Goal: Task Accomplishment & Management: Use online tool/utility

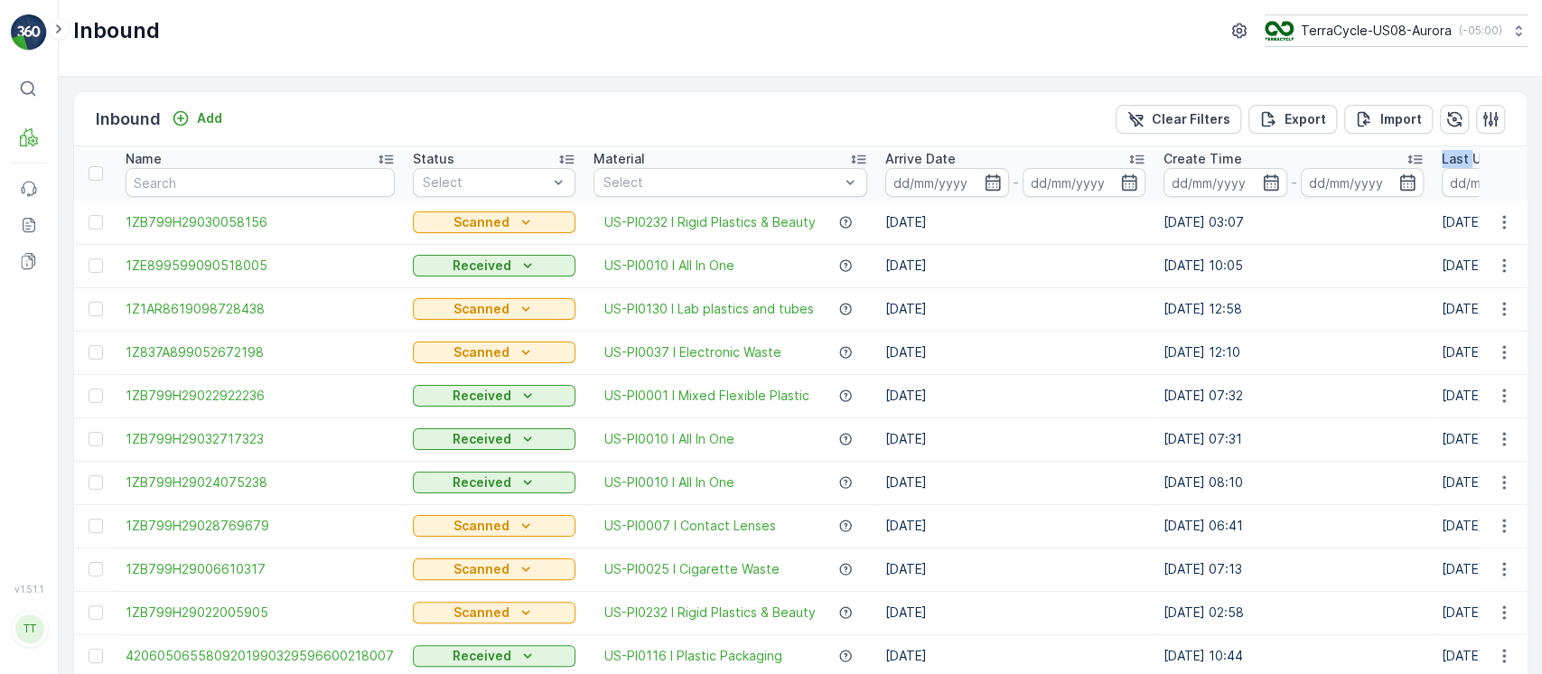
scroll to position [0, 294]
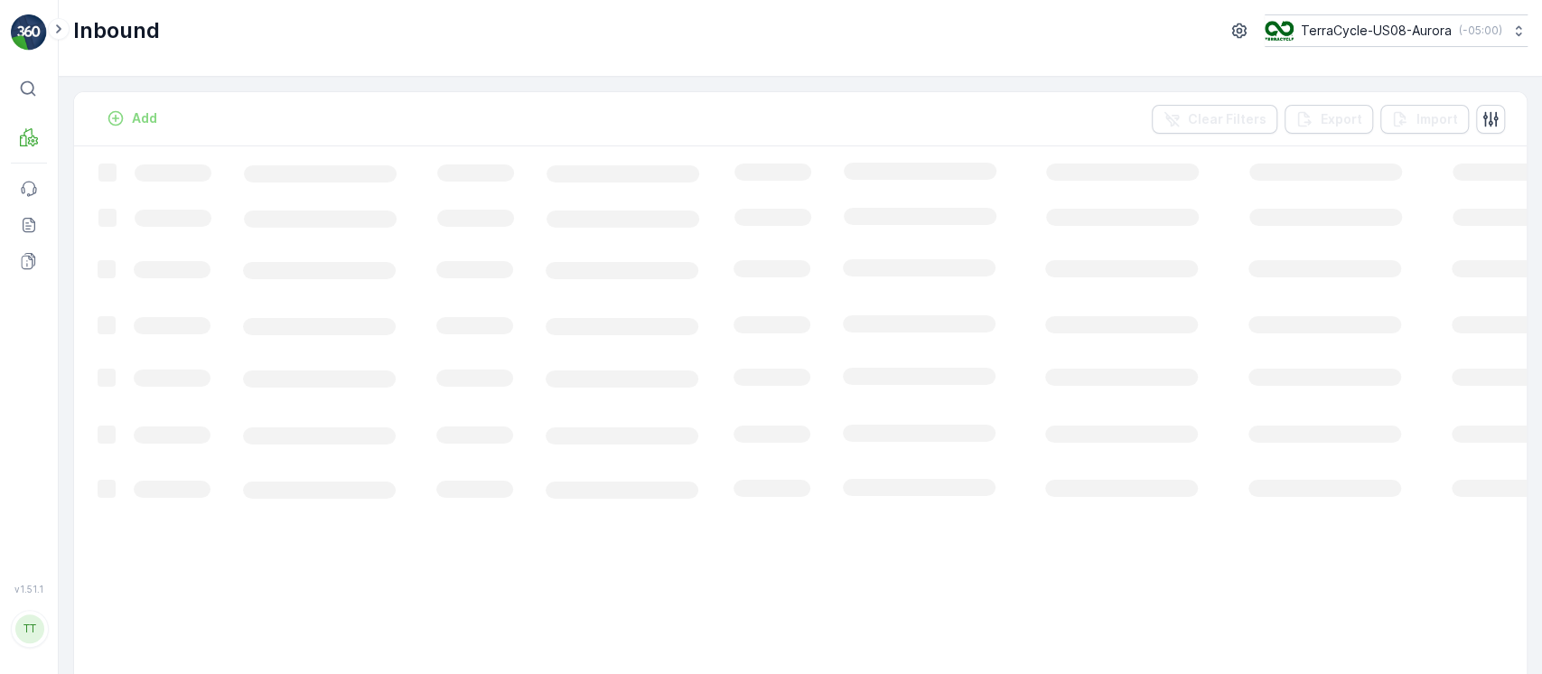
click at [1438, 47] on div "Inbound TerraCycle-US08-Aurora ( -05:00 )" at bounding box center [801, 38] width 1484 height 77
click at [1448, 44] on button "TerraCycle-US08-Aurora ( -05:00 )" at bounding box center [1395, 30] width 265 height 33
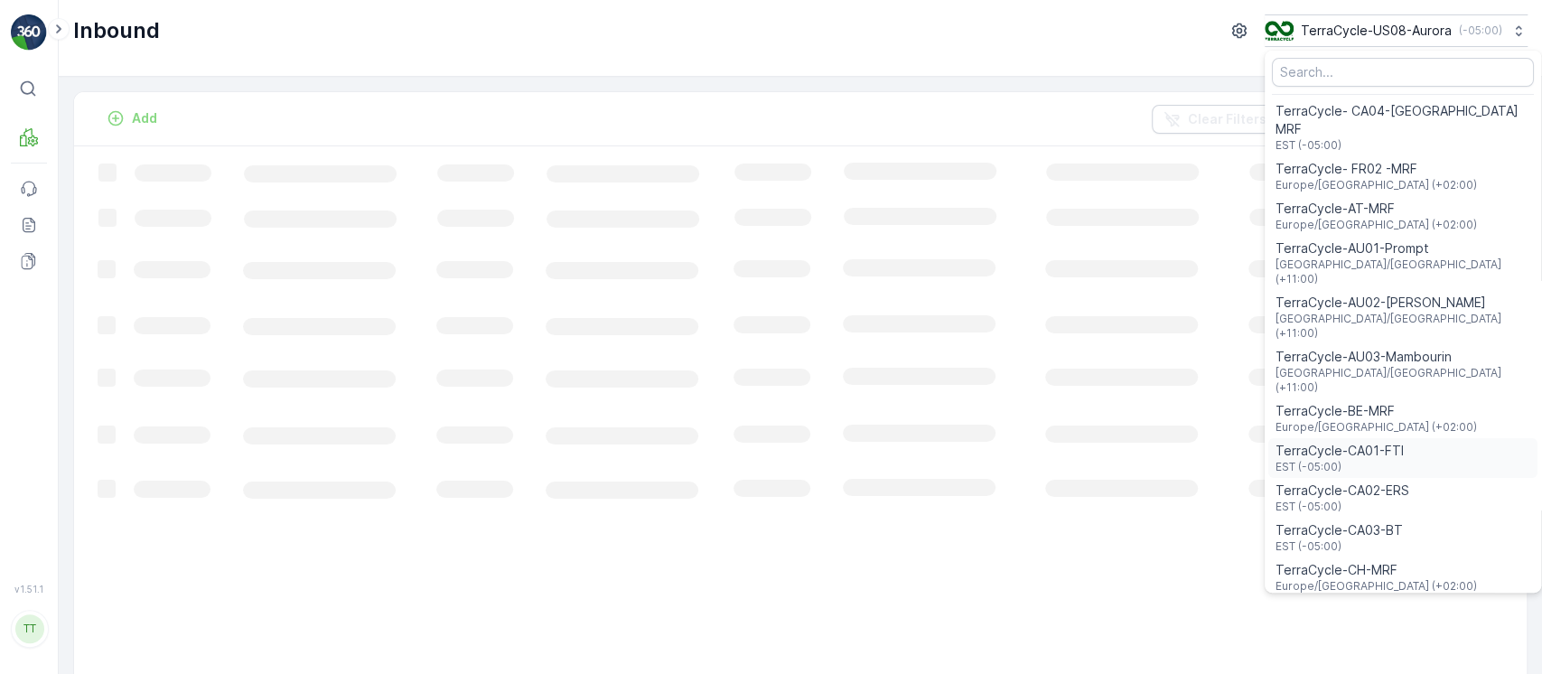
click at [1382, 460] on span "EST (-05:00)" at bounding box center [1340, 467] width 128 height 14
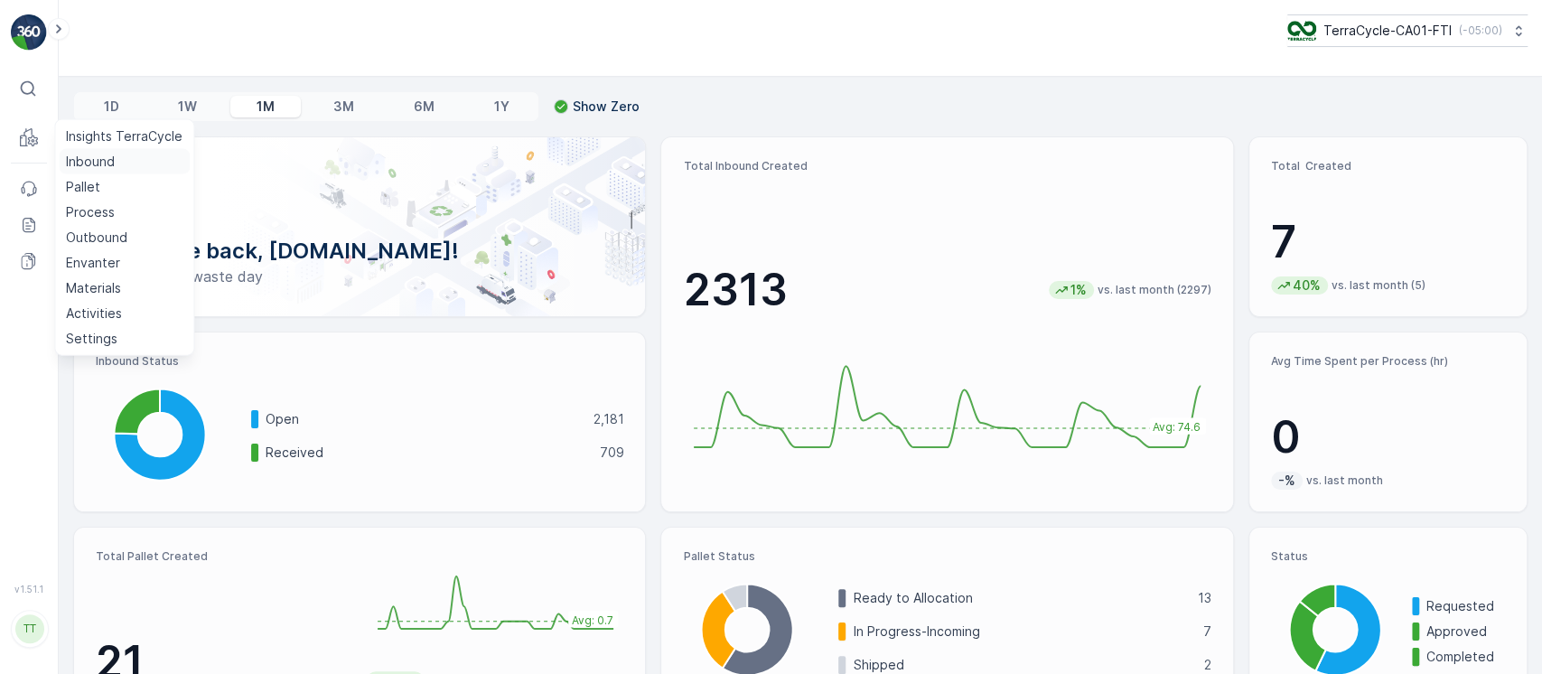
click at [89, 156] on p "Inbound" at bounding box center [90, 162] width 49 height 18
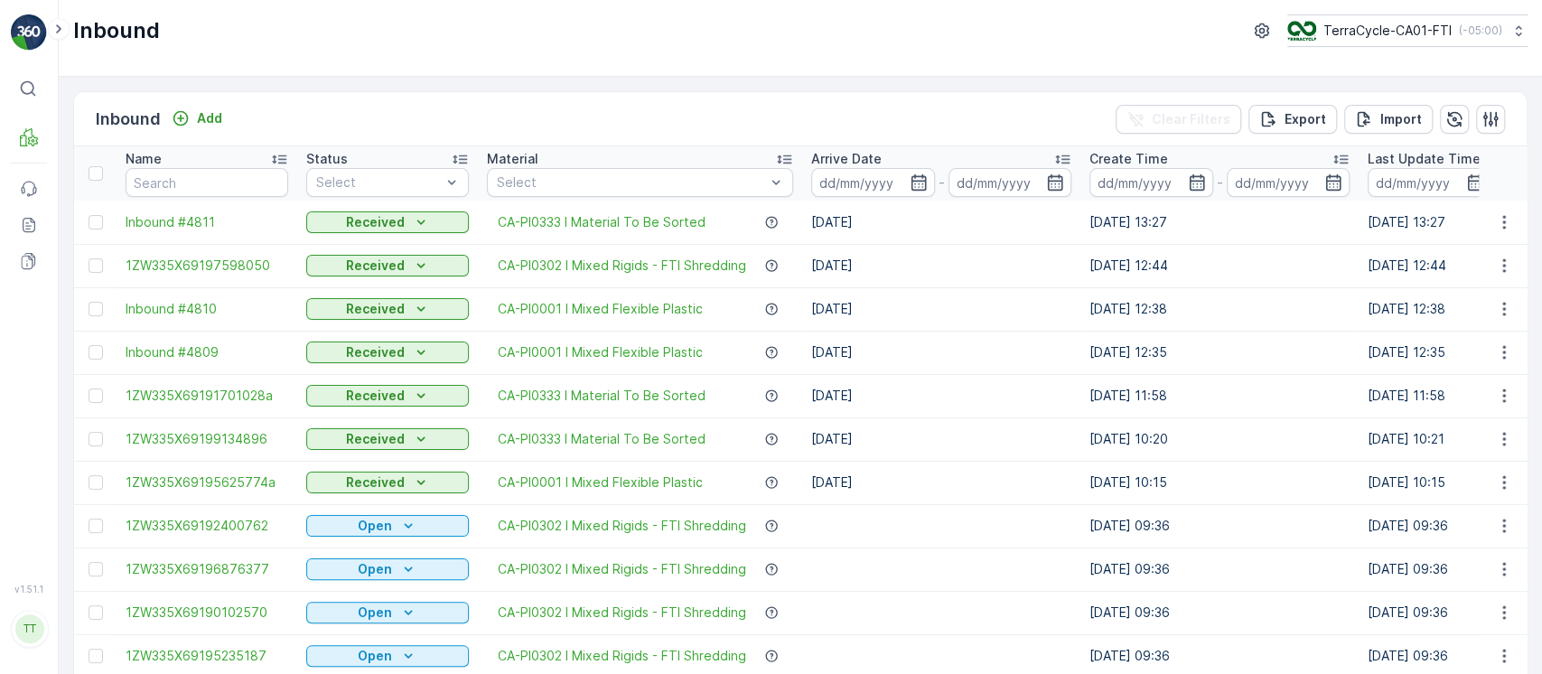
click at [1422, 155] on p "Last Update Time" at bounding box center [1424, 159] width 113 height 18
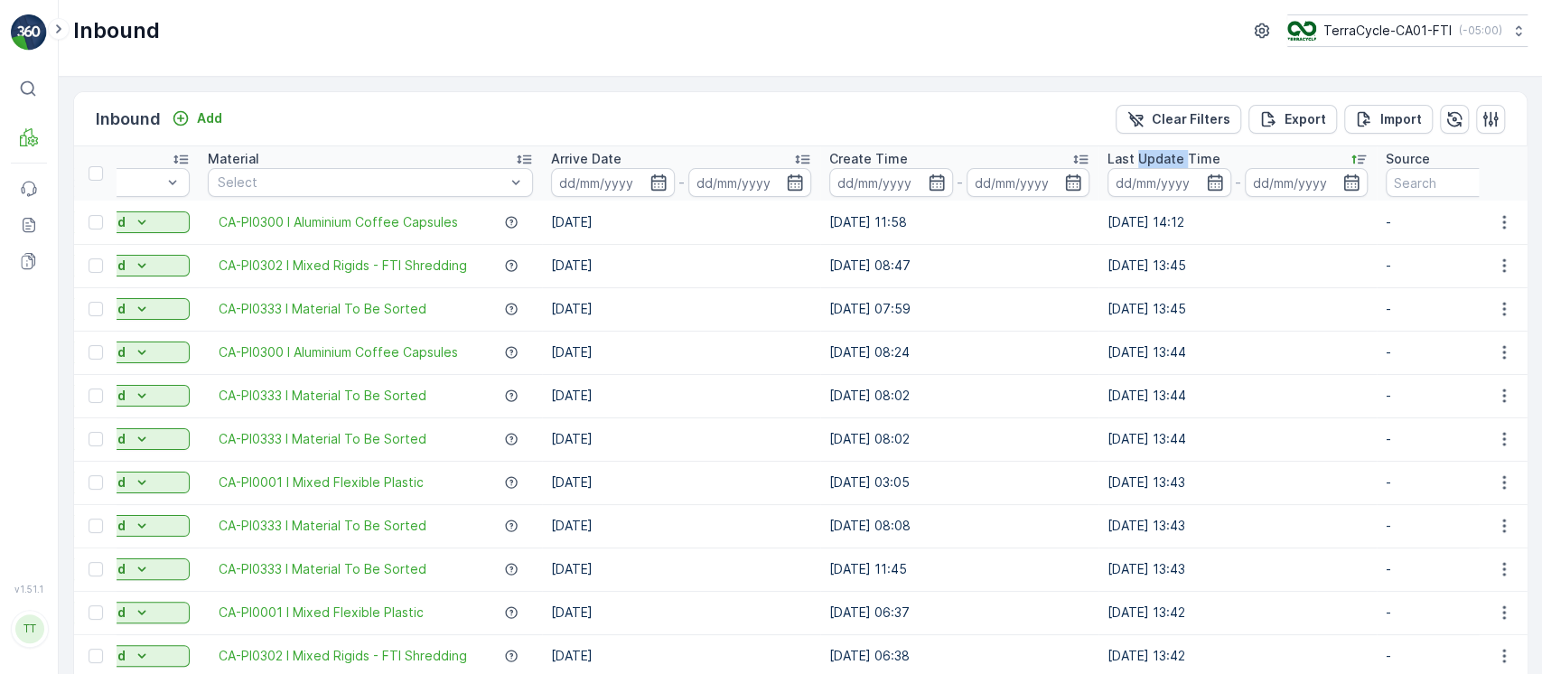
scroll to position [0, 275]
click at [1439, 24] on p "TerraCycle-CA01-FTI" at bounding box center [1387, 31] width 128 height 18
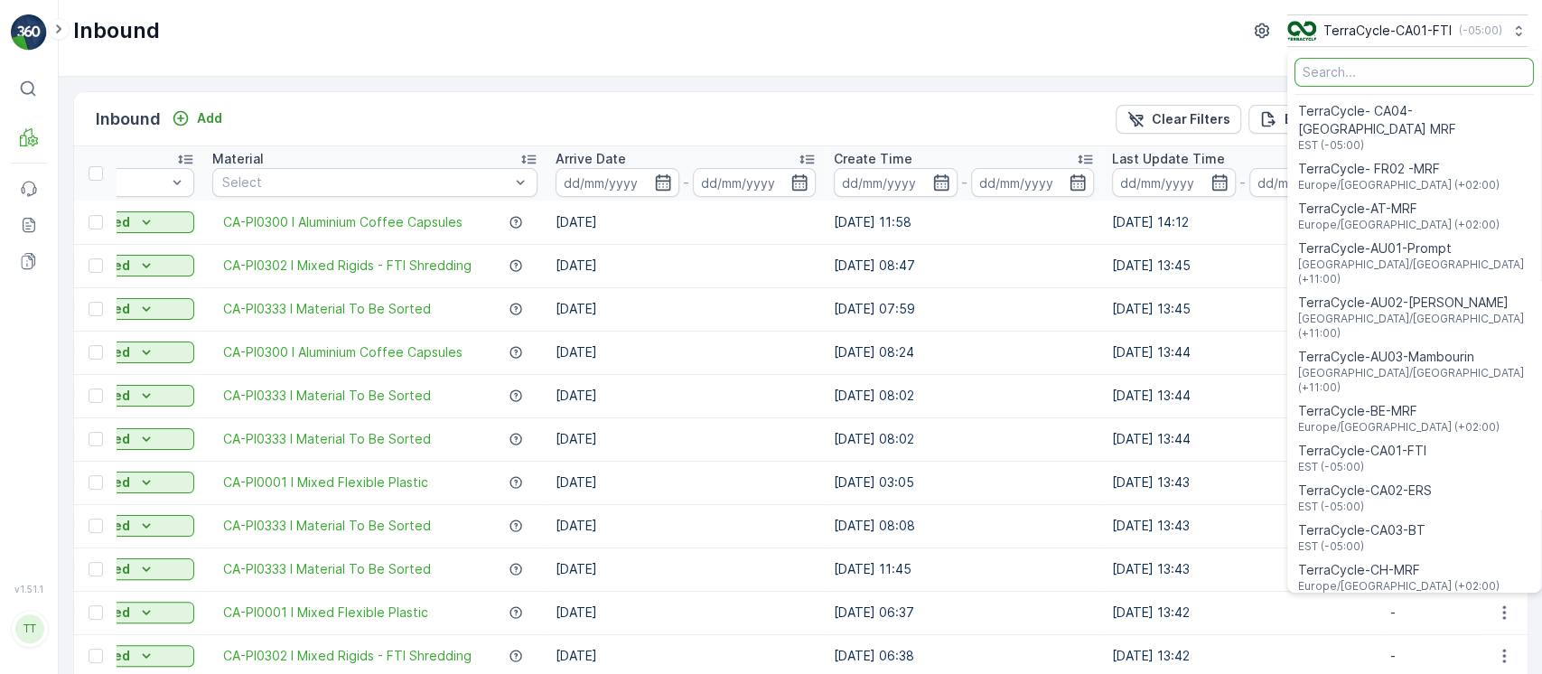
click at [1373, 80] on input "Menu" at bounding box center [1414, 72] width 239 height 29
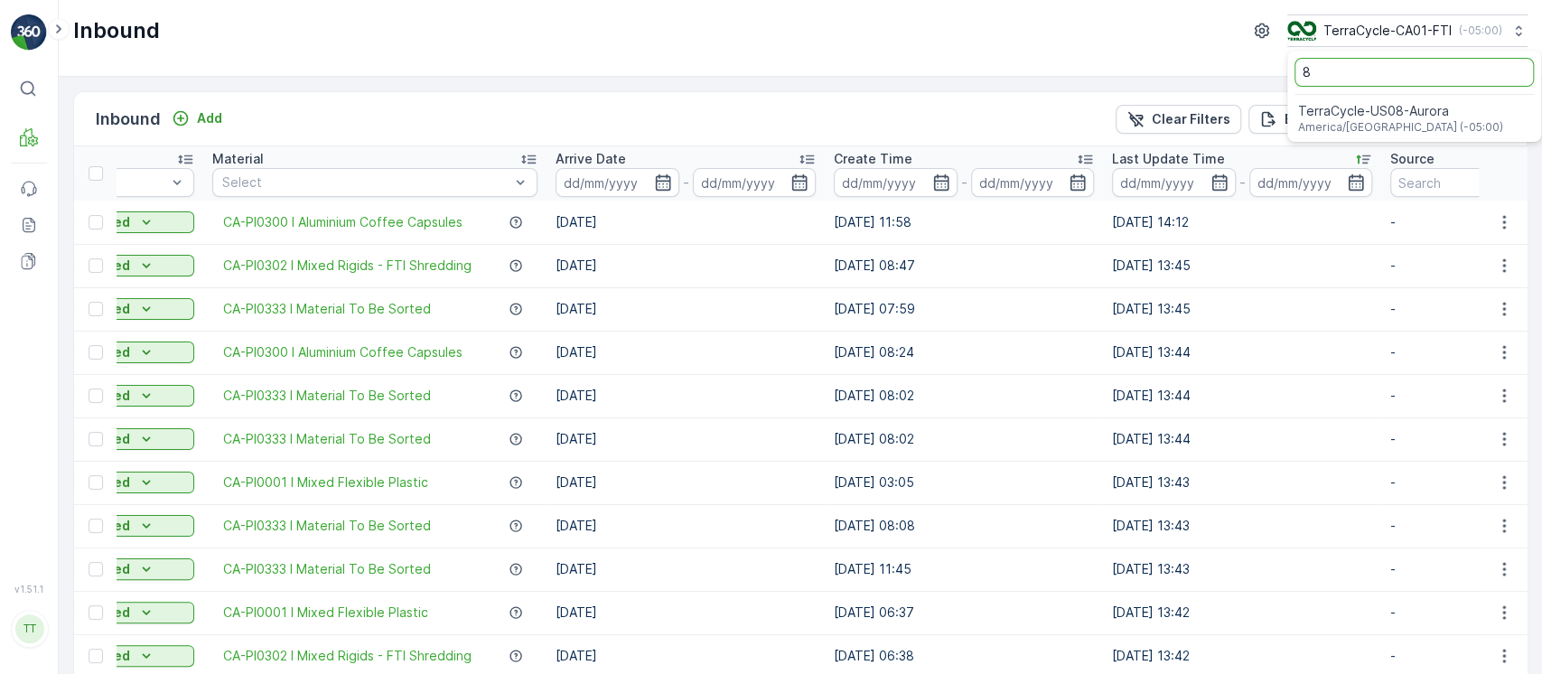
type input "8"
click at [1410, 107] on span "TerraCycle-US08-Aurora" at bounding box center [1400, 111] width 205 height 18
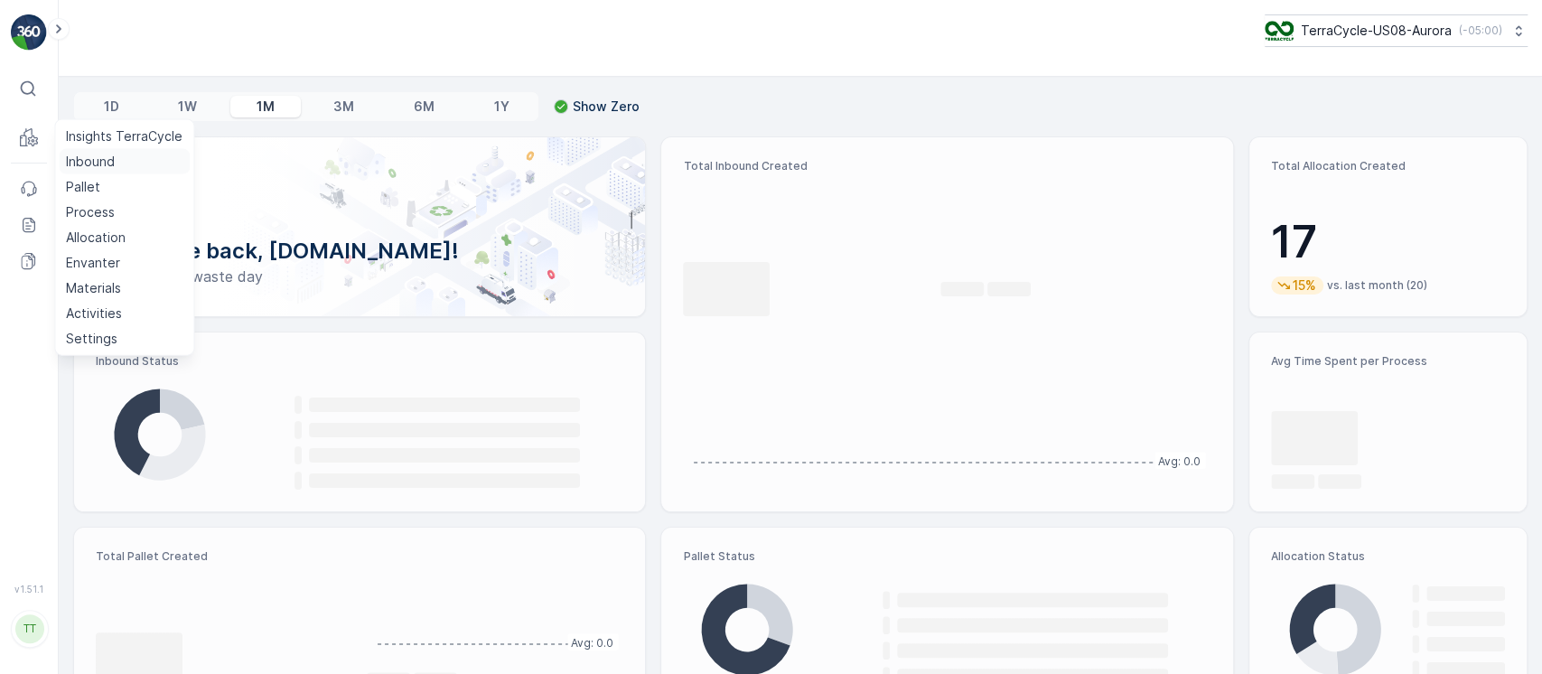
click at [78, 163] on p "Inbound" at bounding box center [90, 162] width 49 height 18
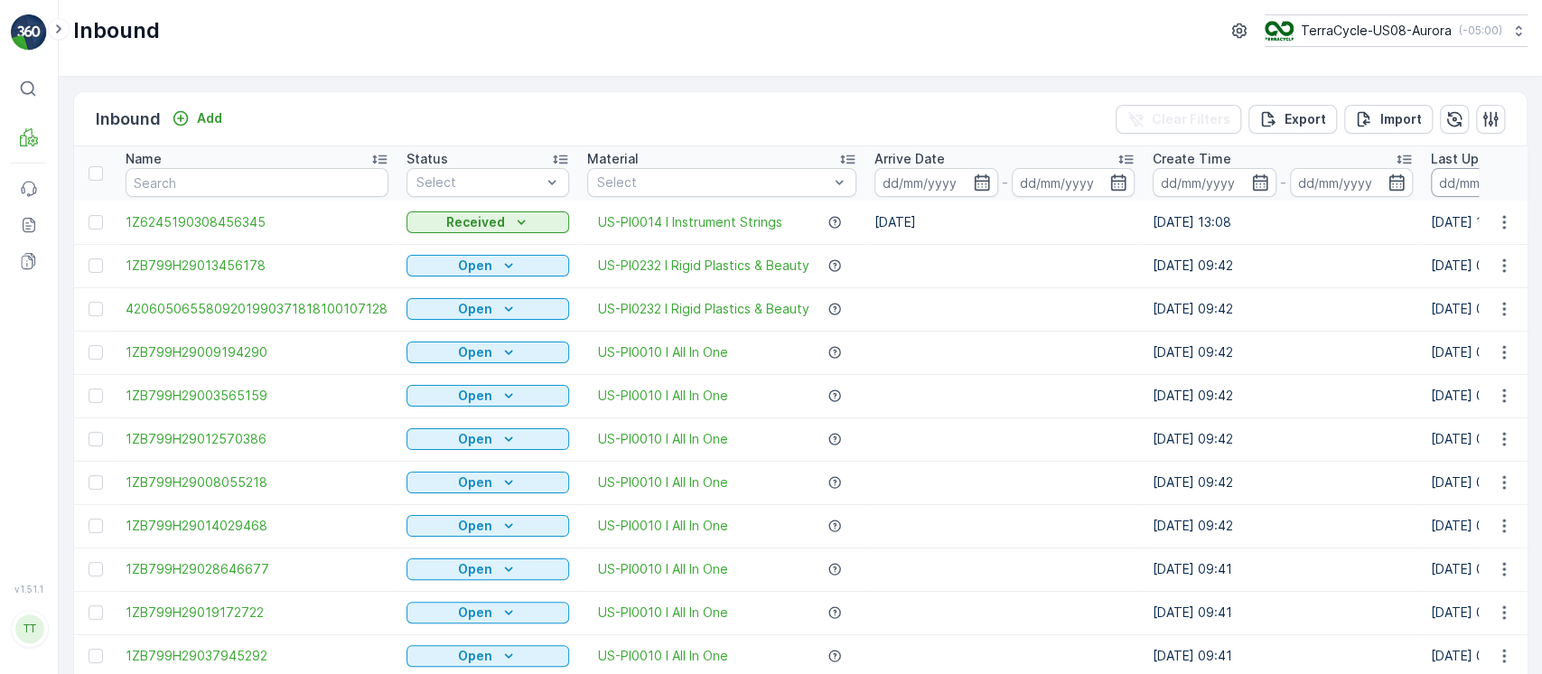
scroll to position [0, 286]
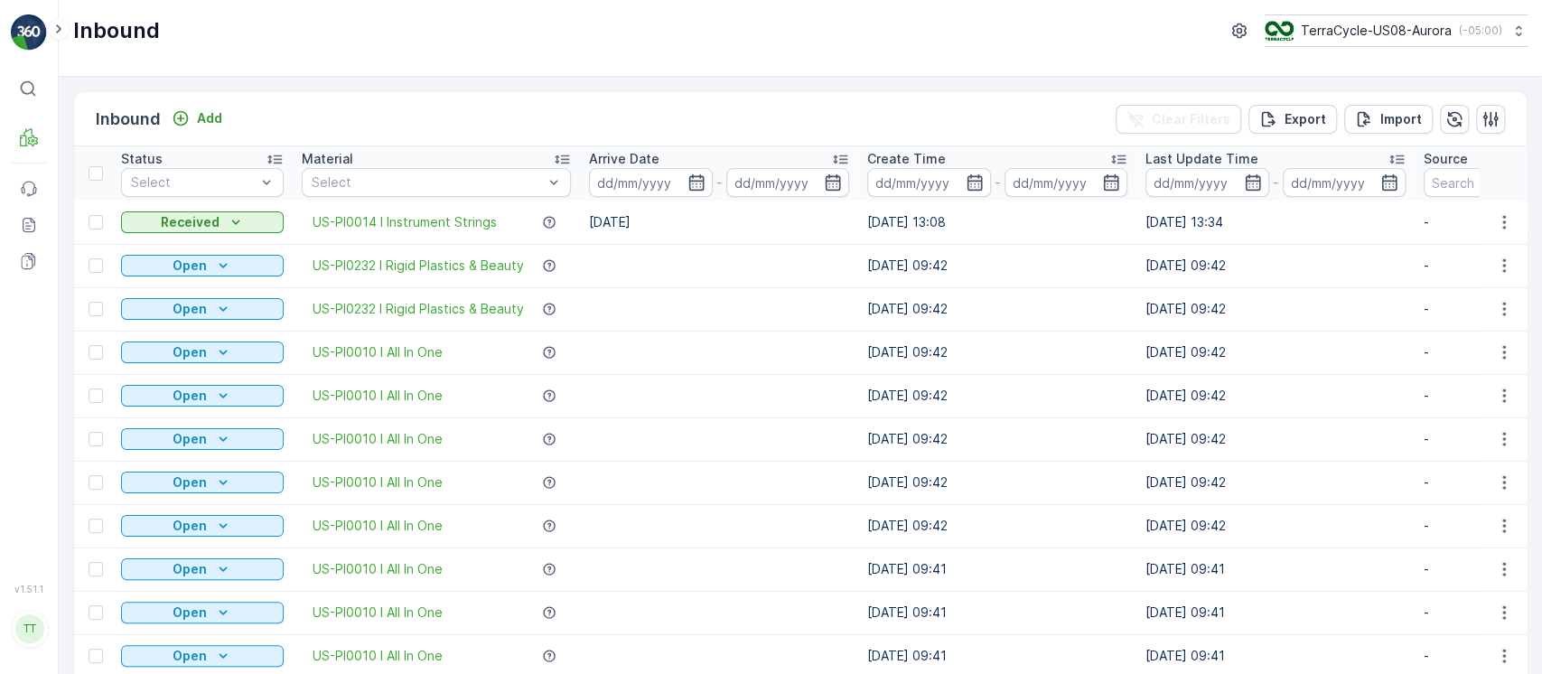
click at [1338, 152] on div "Last Update Time" at bounding box center [1276, 159] width 260 height 18
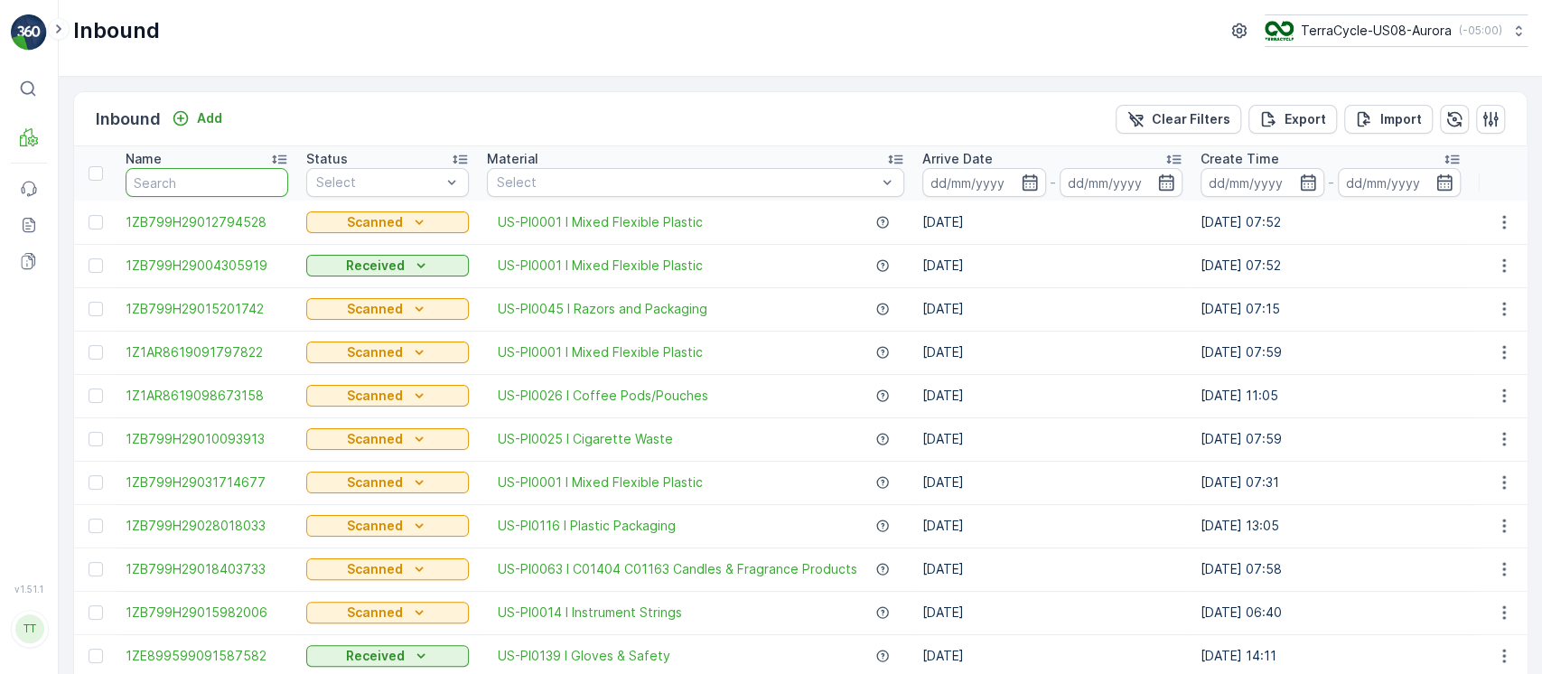
click at [202, 184] on input "text" at bounding box center [207, 182] width 163 height 29
type input "."
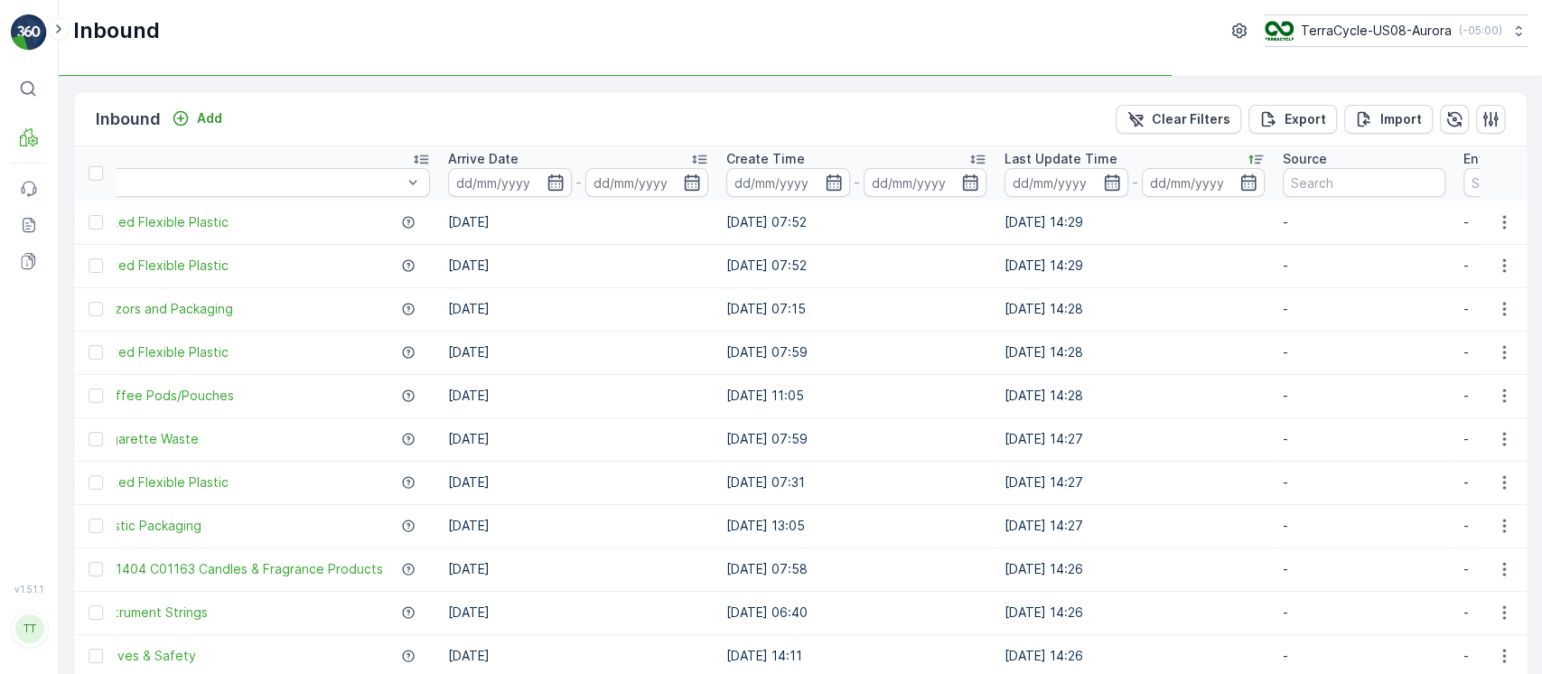
scroll to position [0, 479]
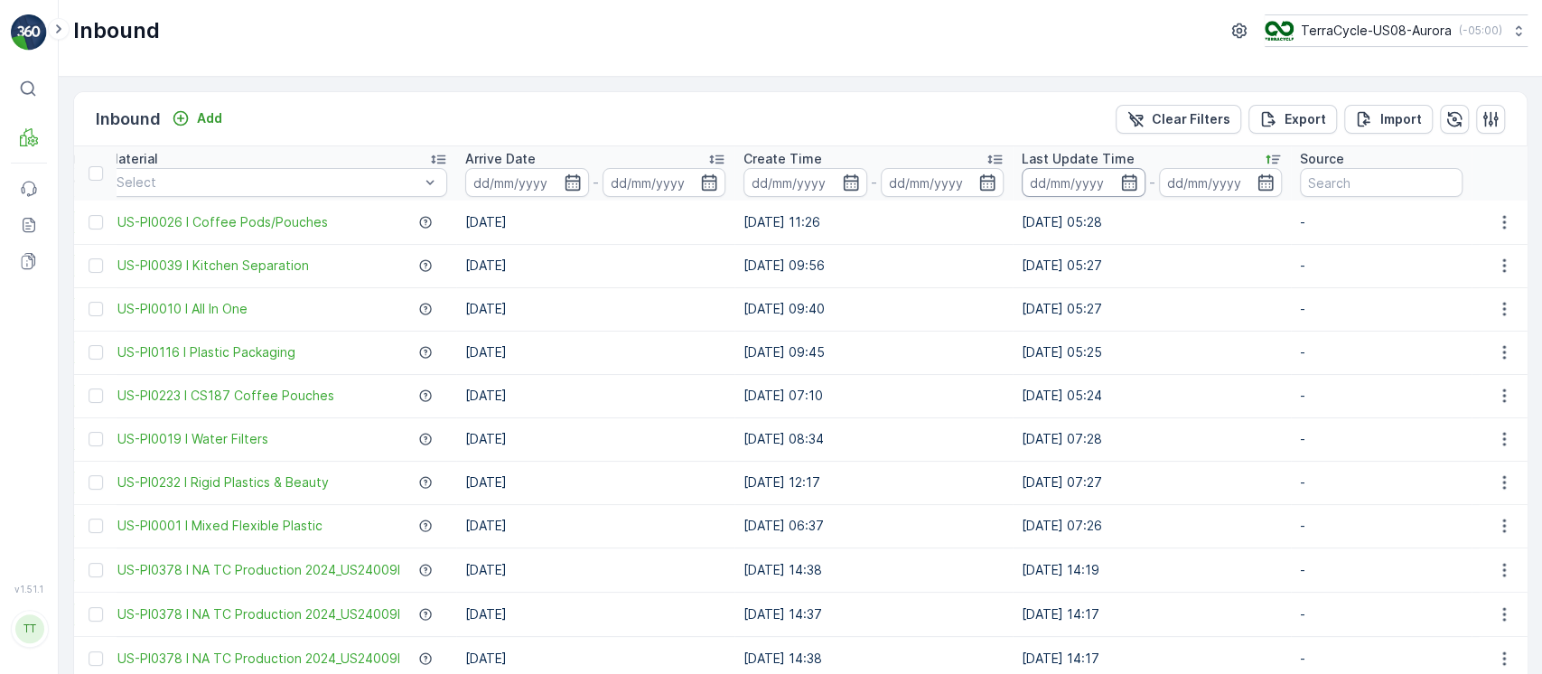
click at [1048, 183] on input at bounding box center [1084, 182] width 124 height 29
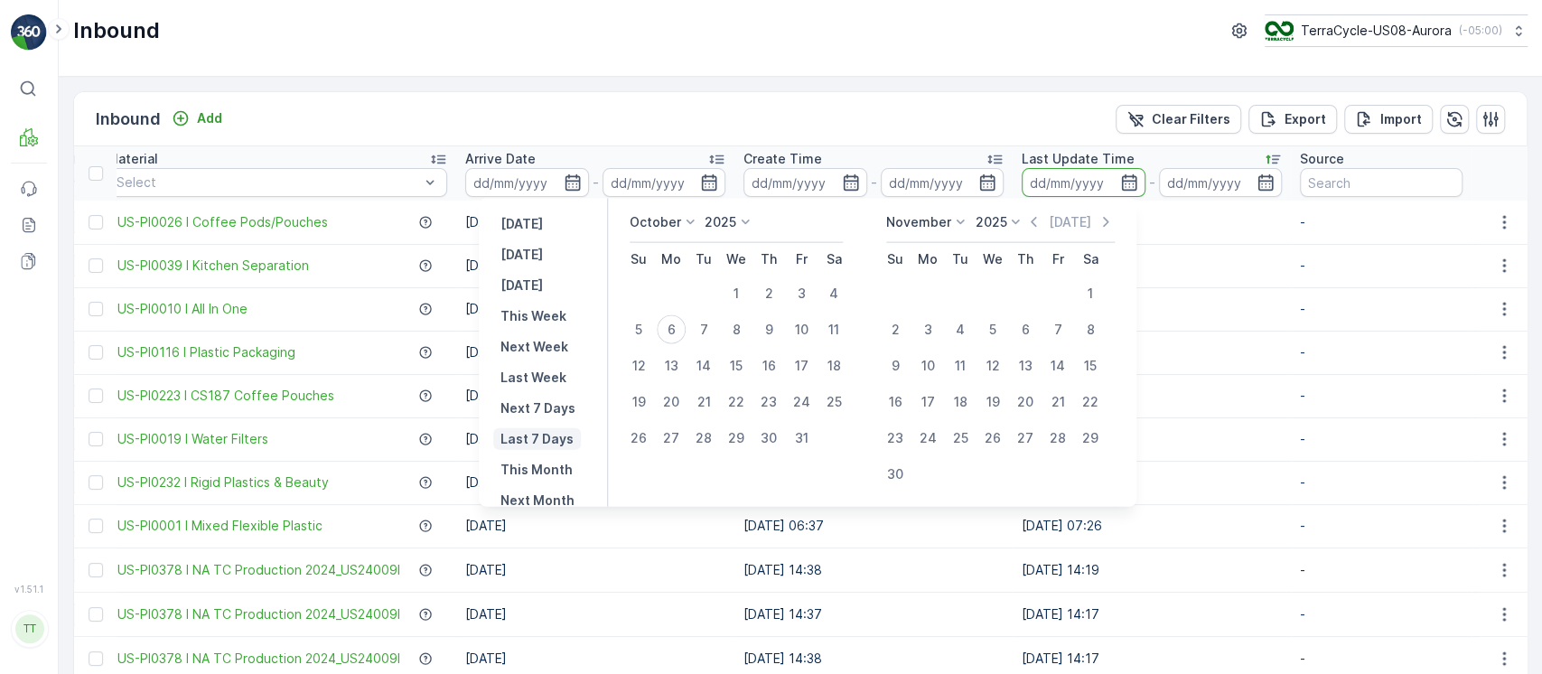
click at [557, 433] on p "Last 7 Days" at bounding box center [537, 439] width 73 height 18
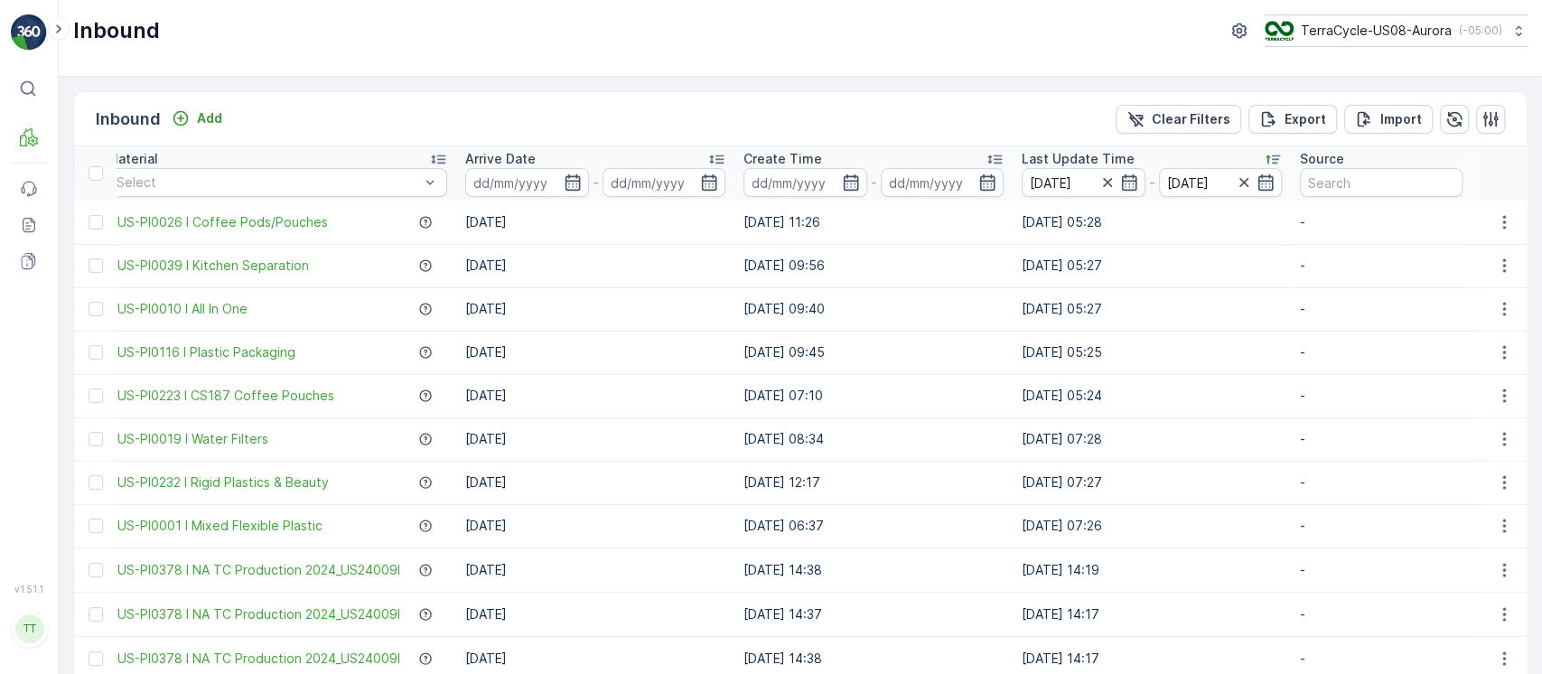
type input "30.09.2025"
type input "06.10.2025"
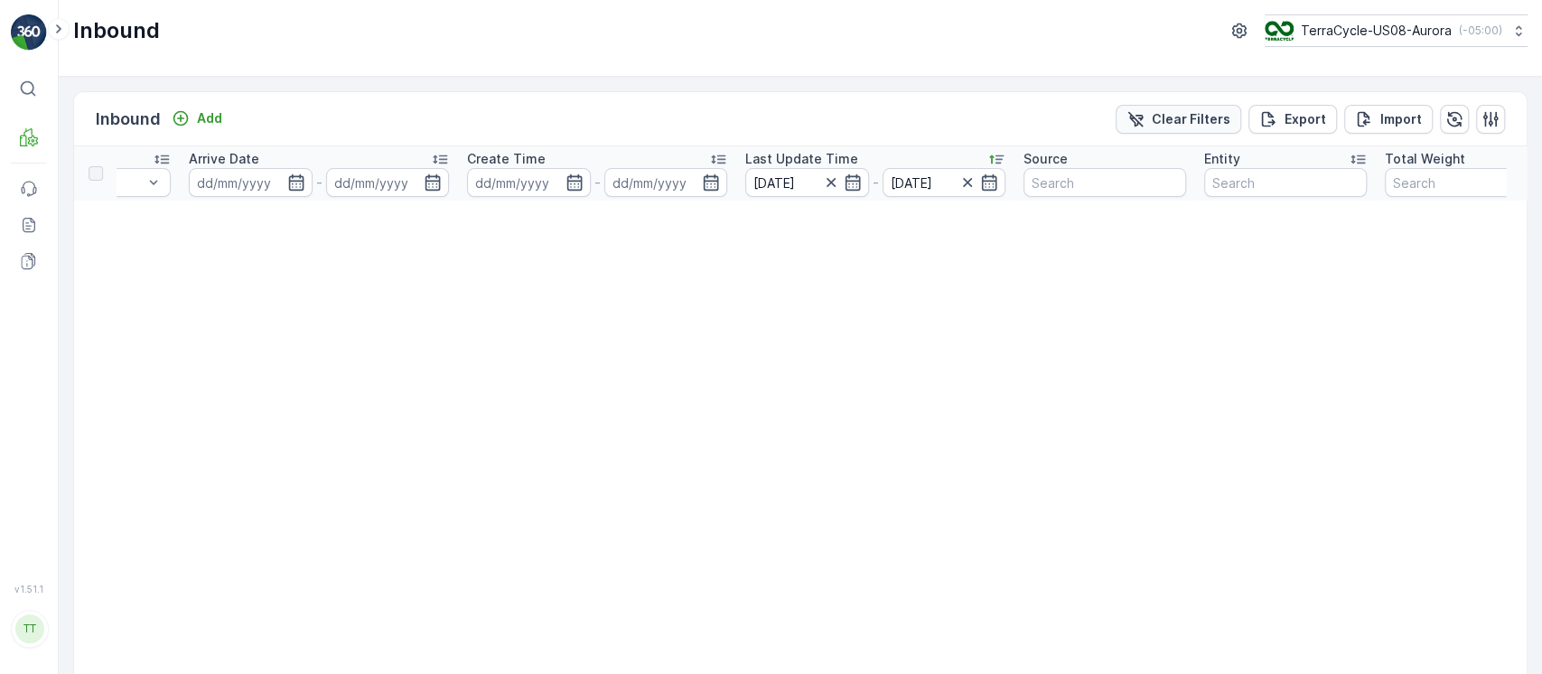
click at [1153, 106] on button "Clear Filters" at bounding box center [1179, 119] width 126 height 29
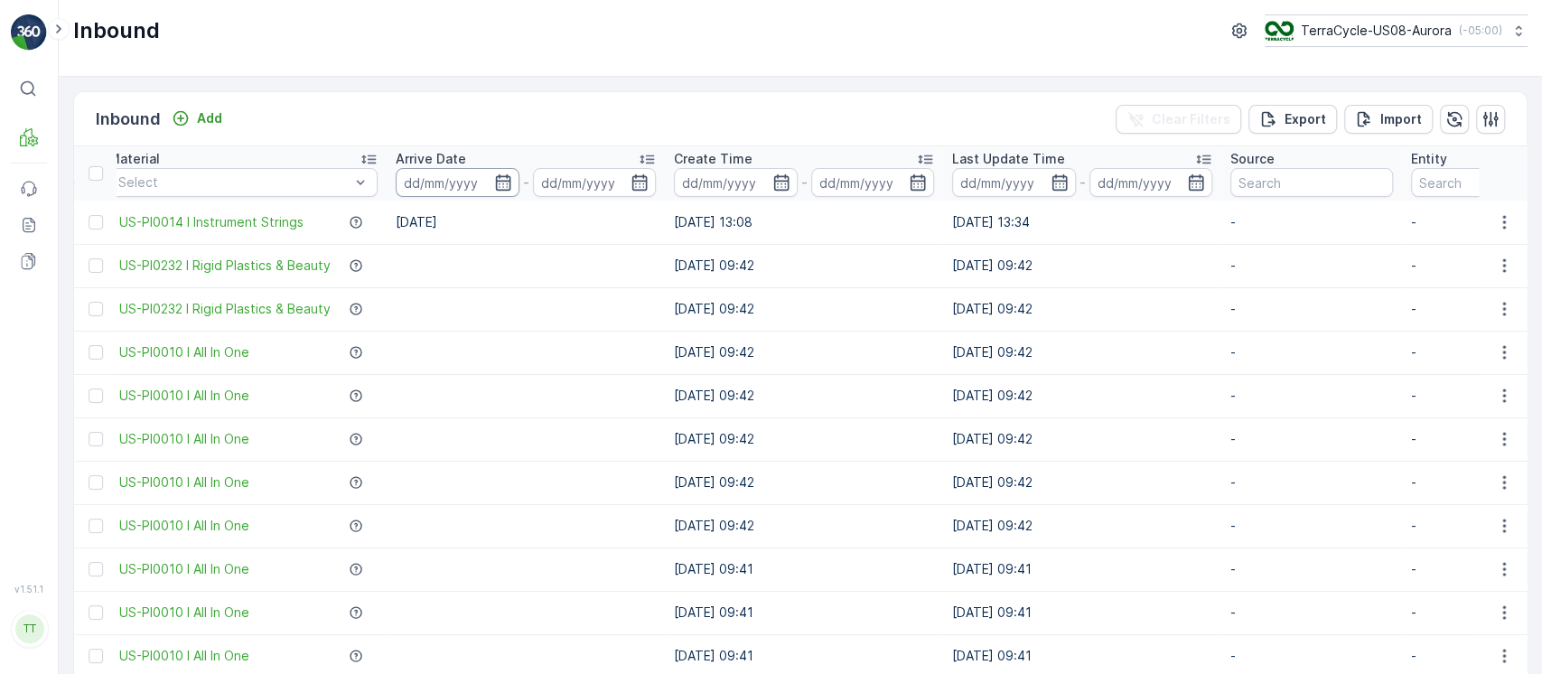
click at [419, 174] on input at bounding box center [458, 182] width 124 height 29
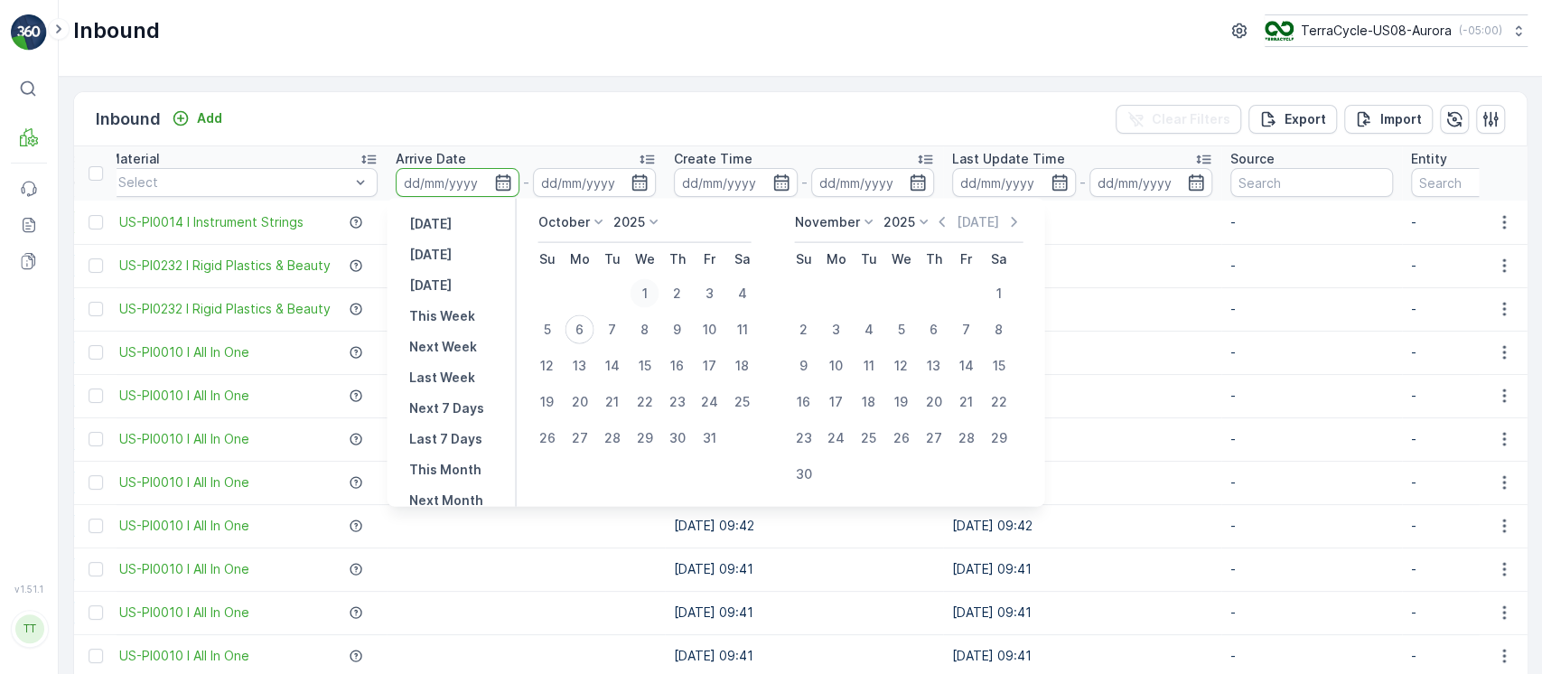
click at [649, 293] on div "1" at bounding box center [644, 293] width 29 height 29
type input "01.10.2025"
click at [589, 328] on div "6" at bounding box center [579, 329] width 29 height 29
type input "06.10.2025"
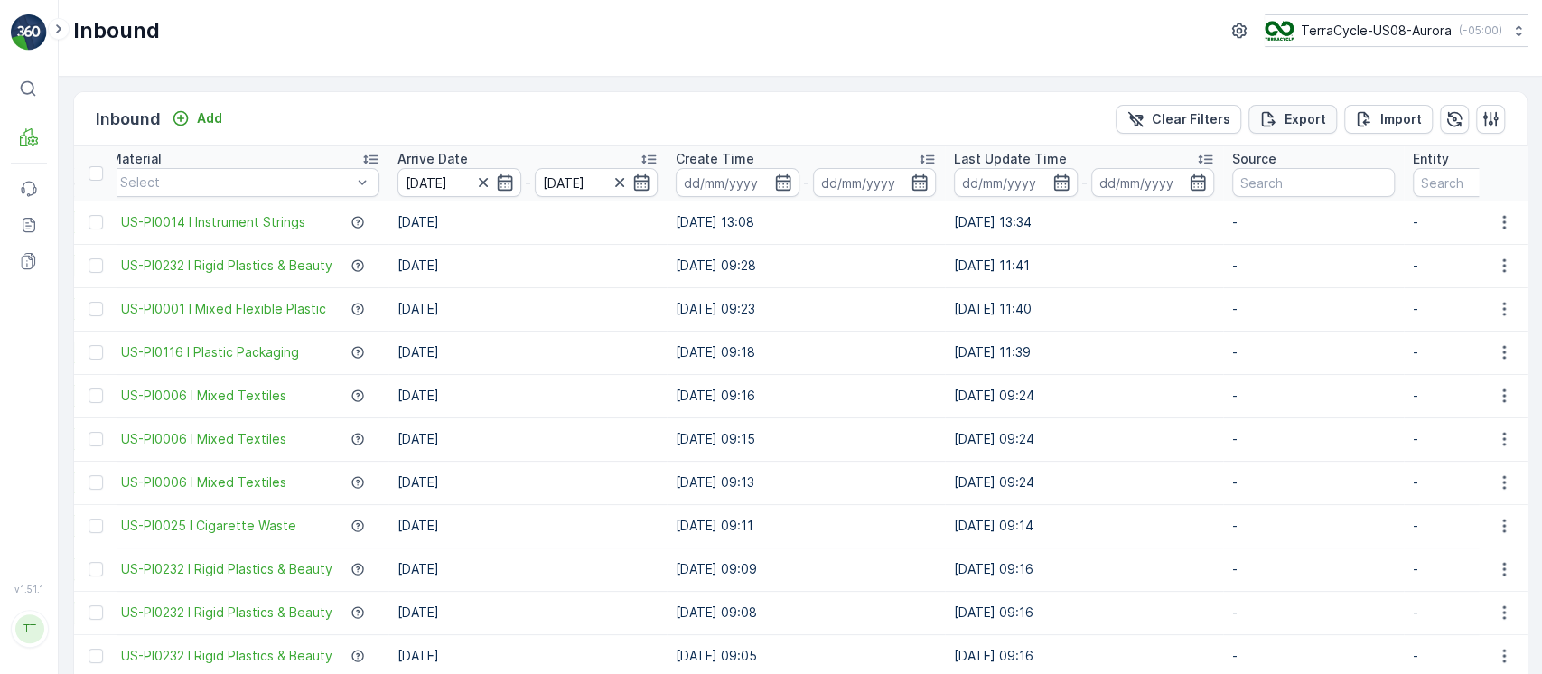
click at [1287, 126] on p "Export" at bounding box center [1306, 119] width 42 height 18
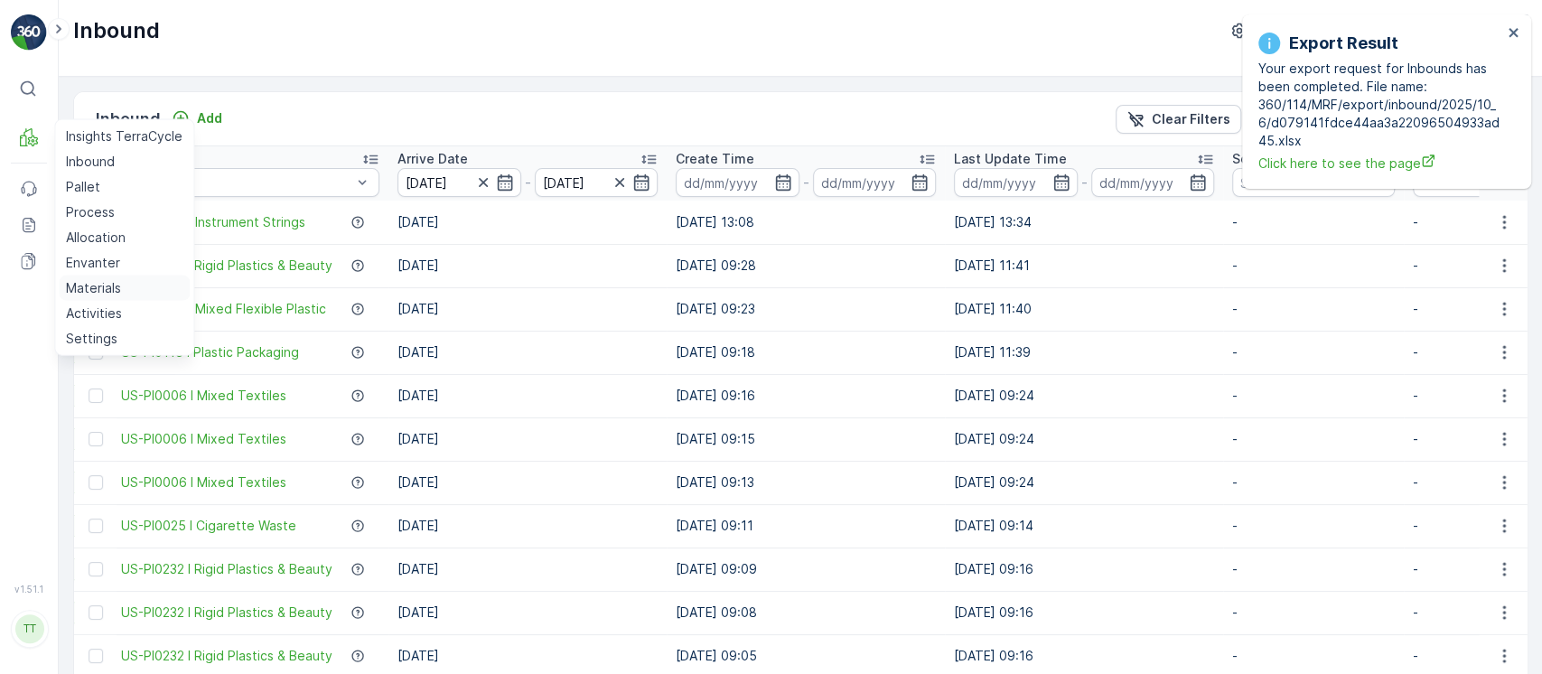
click at [116, 279] on p "Materials" at bounding box center [93, 288] width 55 height 18
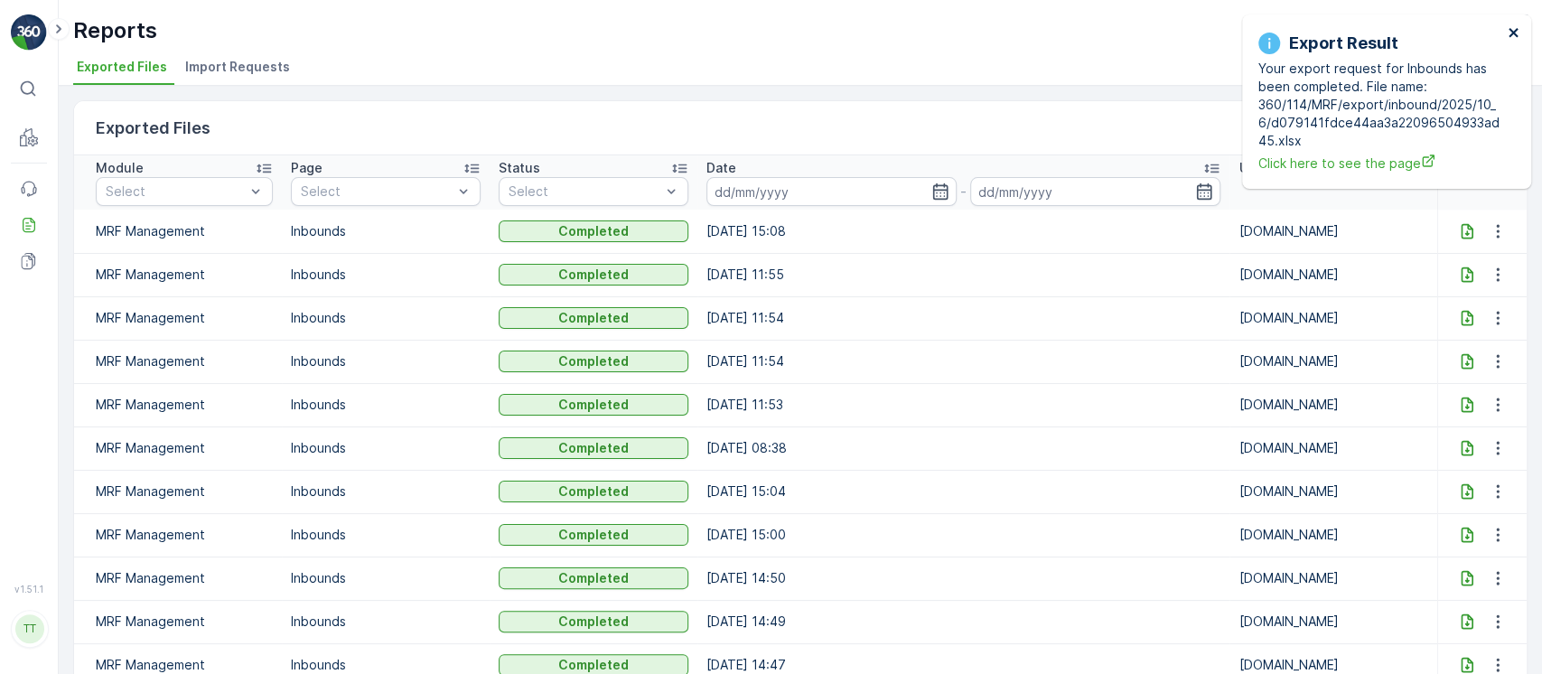
click at [1509, 35] on icon "close" at bounding box center [1513, 32] width 9 height 9
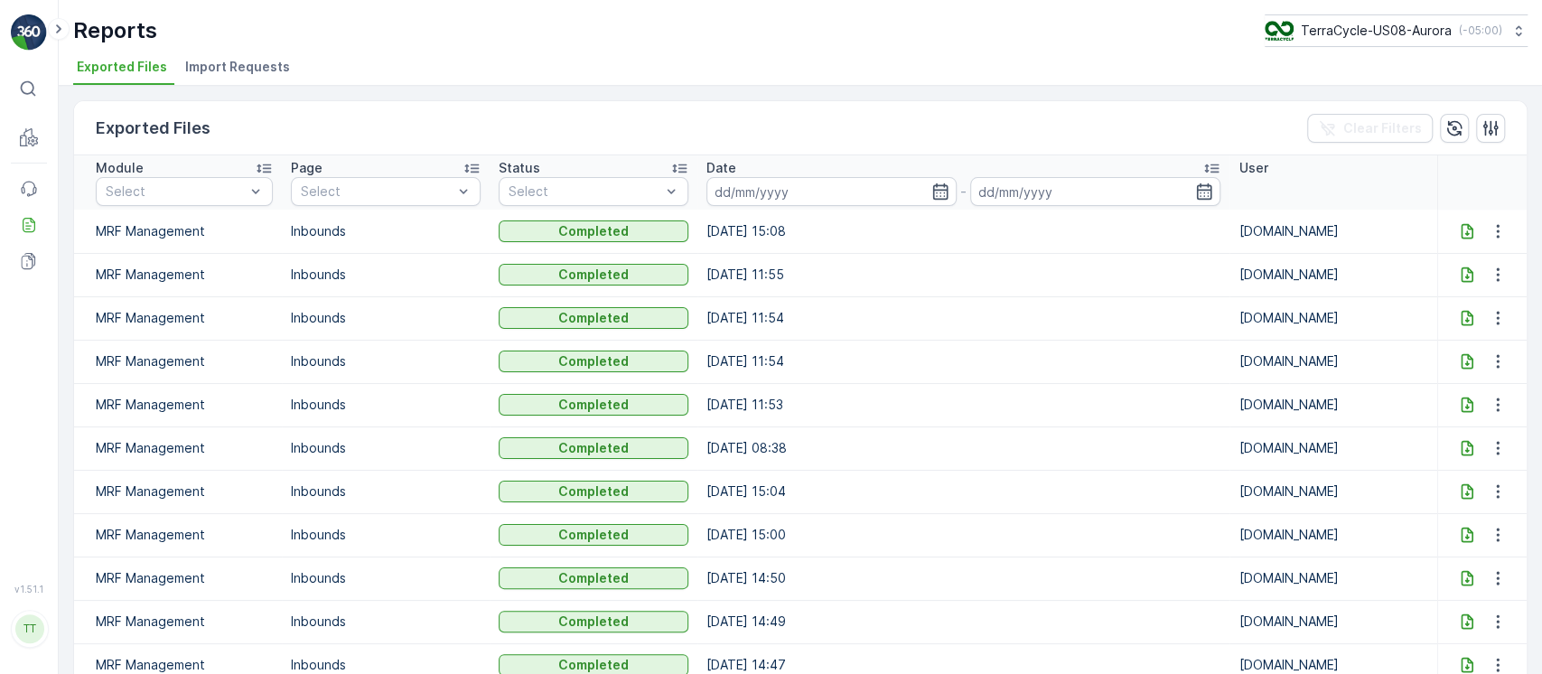
click at [1458, 230] on icon at bounding box center [1467, 231] width 18 height 18
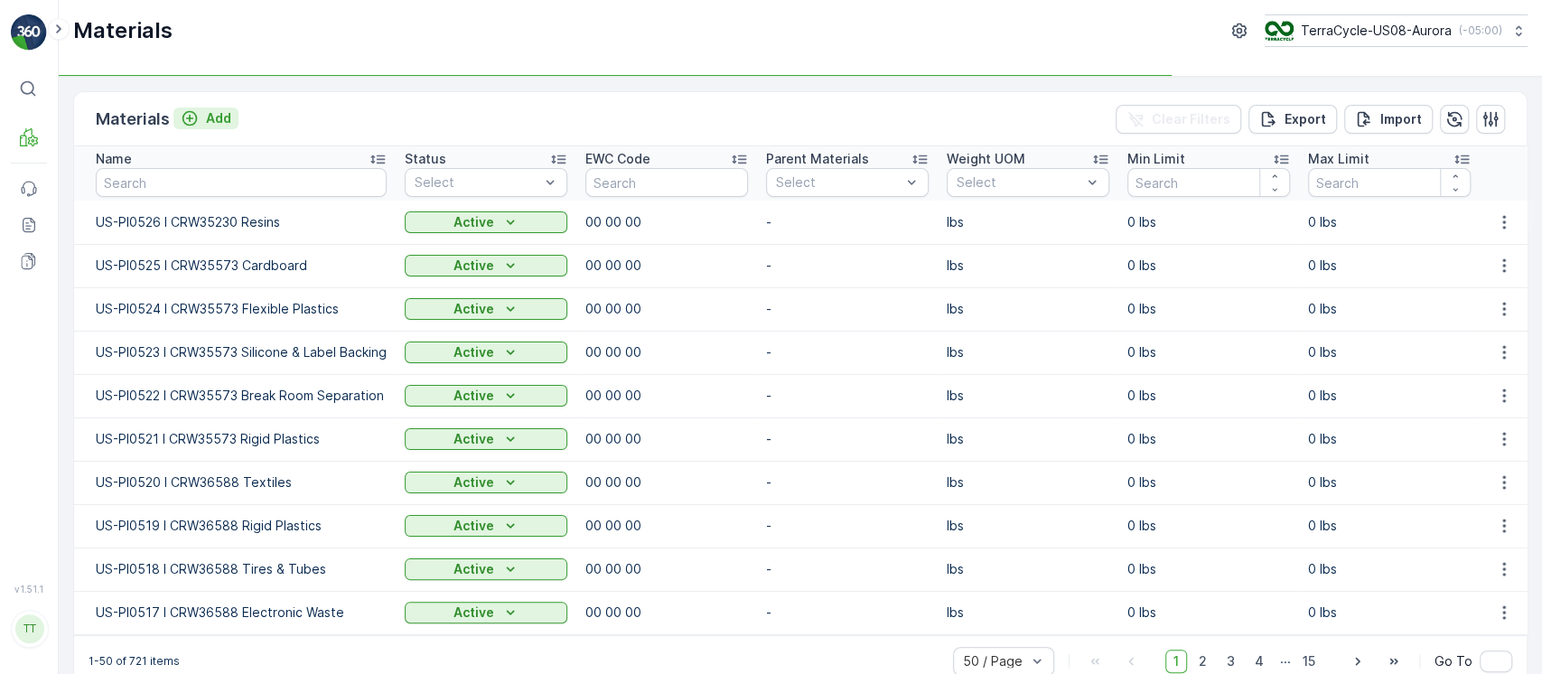
click at [229, 111] on p "Add" at bounding box center [218, 118] width 25 height 18
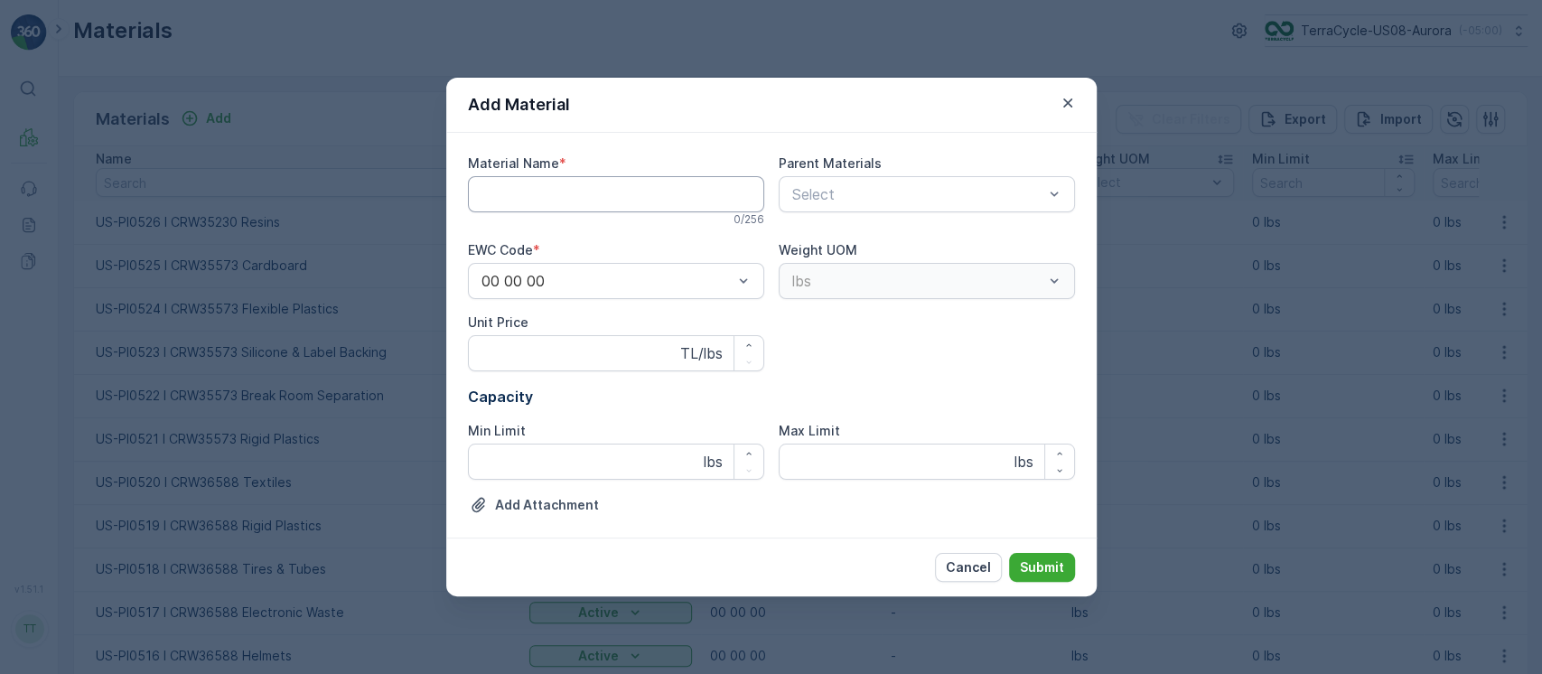
click at [562, 199] on Name "Material Name" at bounding box center [616, 194] width 296 height 36
paste Name "US-PI0527 I CRW36367 Flexible Plastics"
type Name "US-PI0527 I CRW36367 Flexible Plastics"
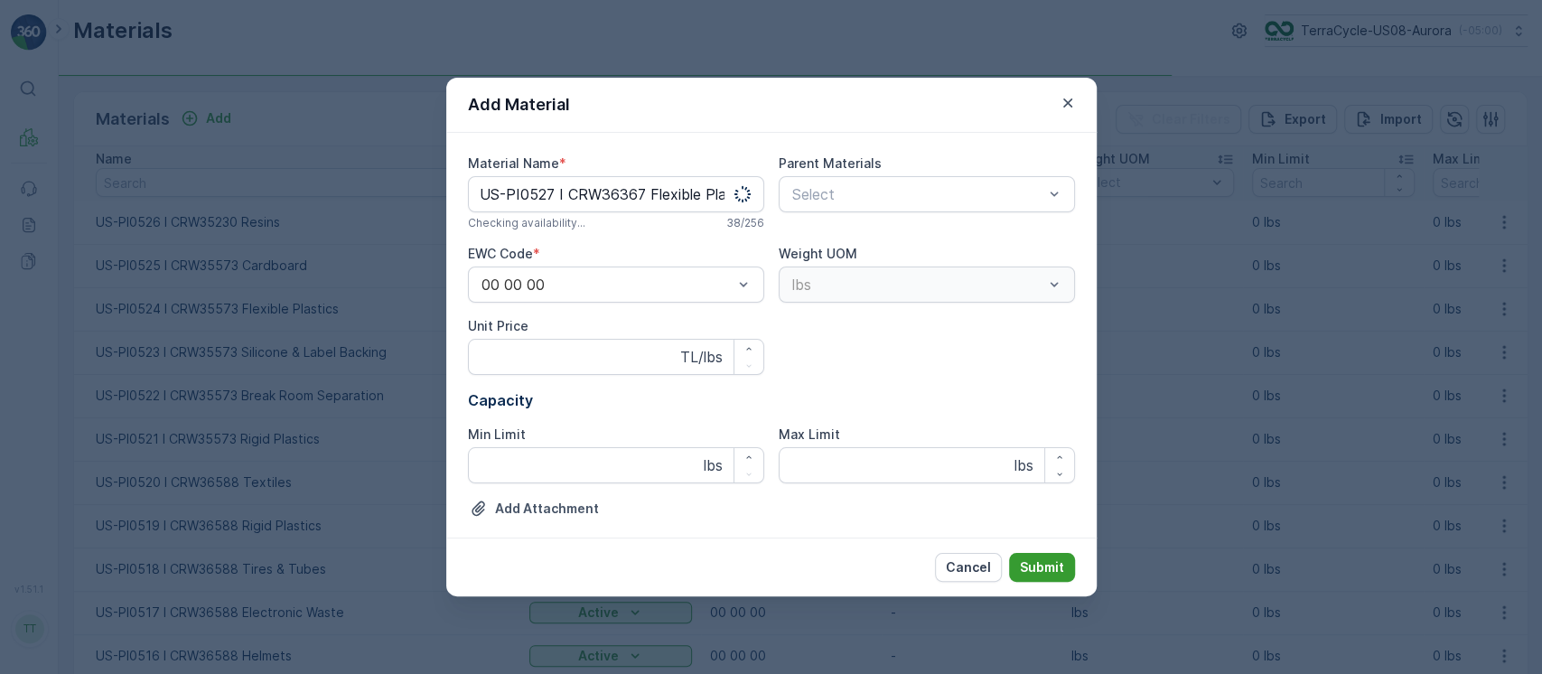
click at [1039, 578] on button "Submit" at bounding box center [1042, 567] width 66 height 29
